Goal: Navigation & Orientation: Find specific page/section

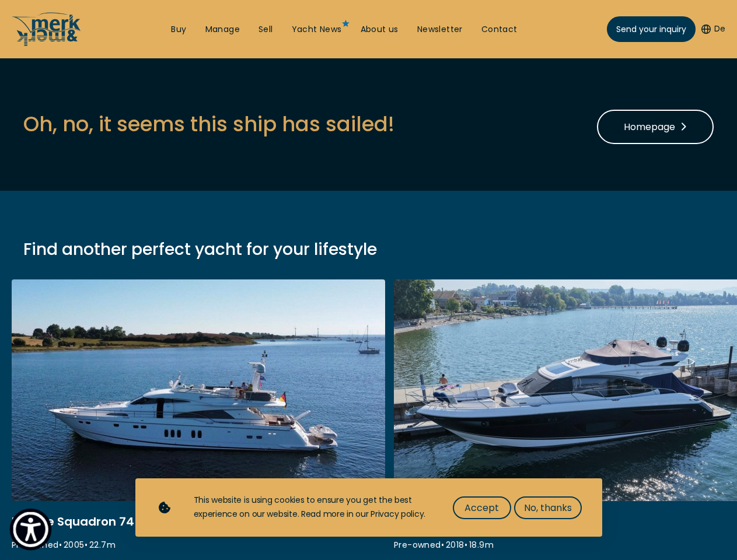
click at [30, 530] on img "Show Accessibility Preferences" at bounding box center [31, 530] width 36 height 36
click at [712, 29] on button "De" at bounding box center [714, 29] width 24 height 12
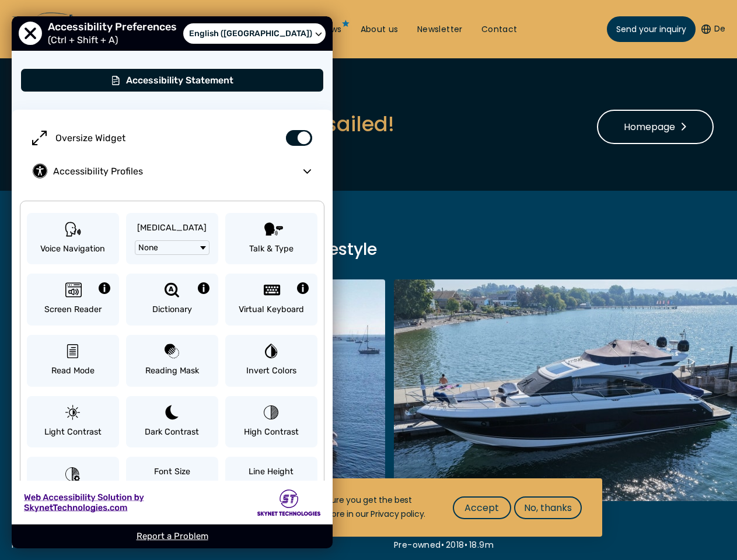
click at [208, 124] on label "Oversize Widget" at bounding box center [172, 137] width 298 height 33
click at [274, 124] on input "Oversize Widget" at bounding box center [294, 131] width 41 height 20
checkbox input "false"
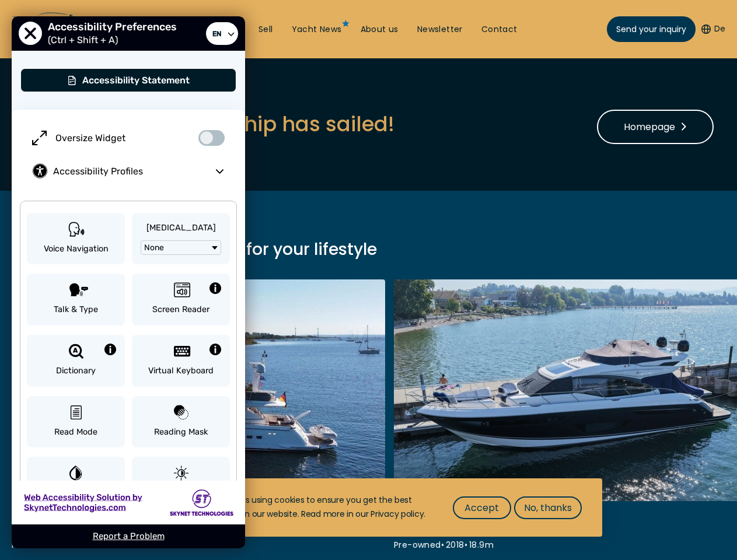
click at [482, 508] on span "Accept" at bounding box center [482, 508] width 34 height 15
